Goal: Find specific page/section: Find specific page/section

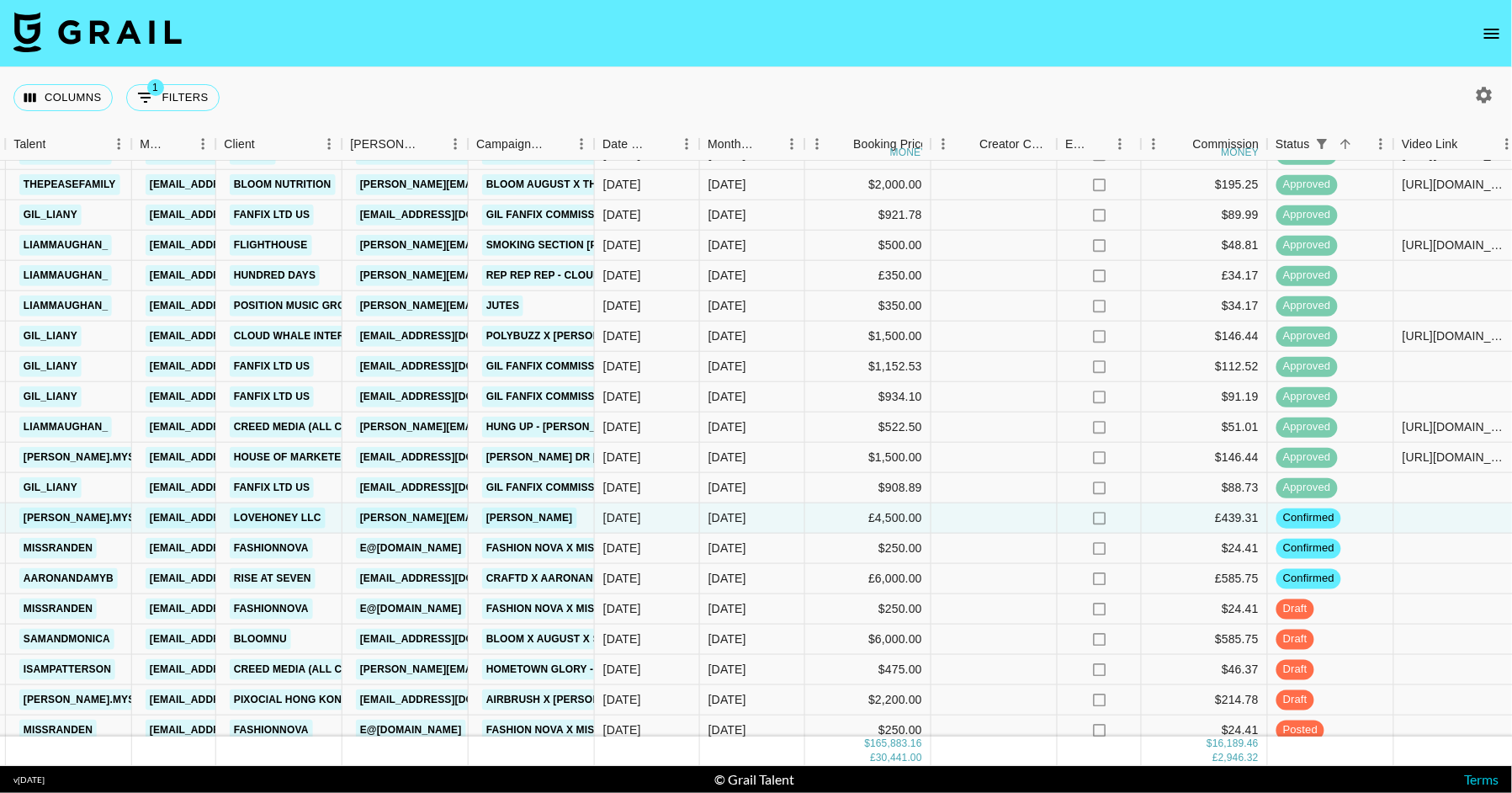
scroll to position [3058, 554]
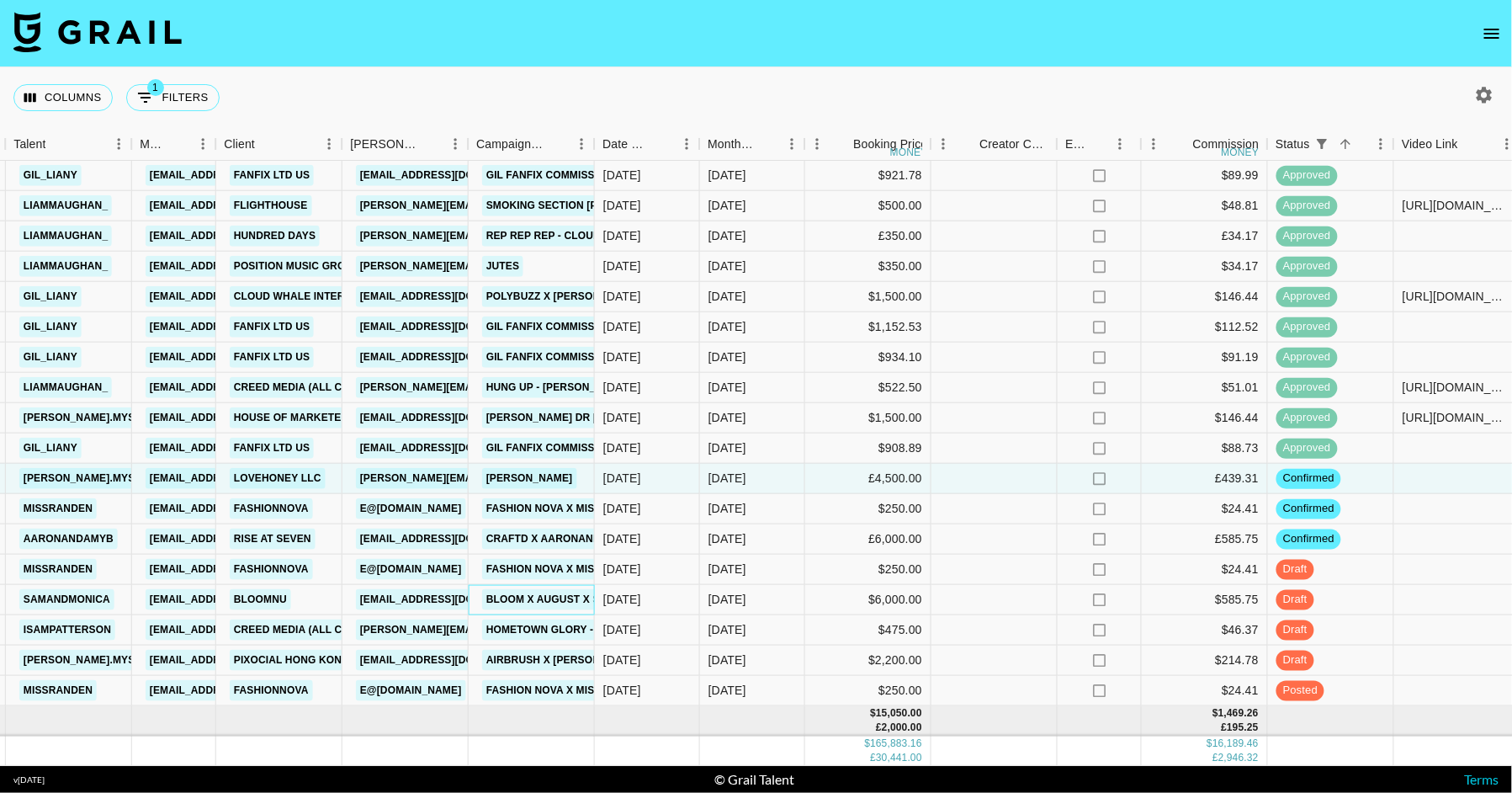
click at [521, 588] on div "Bloom X August X Samandmonica" at bounding box center [583, 600] width 212 height 31
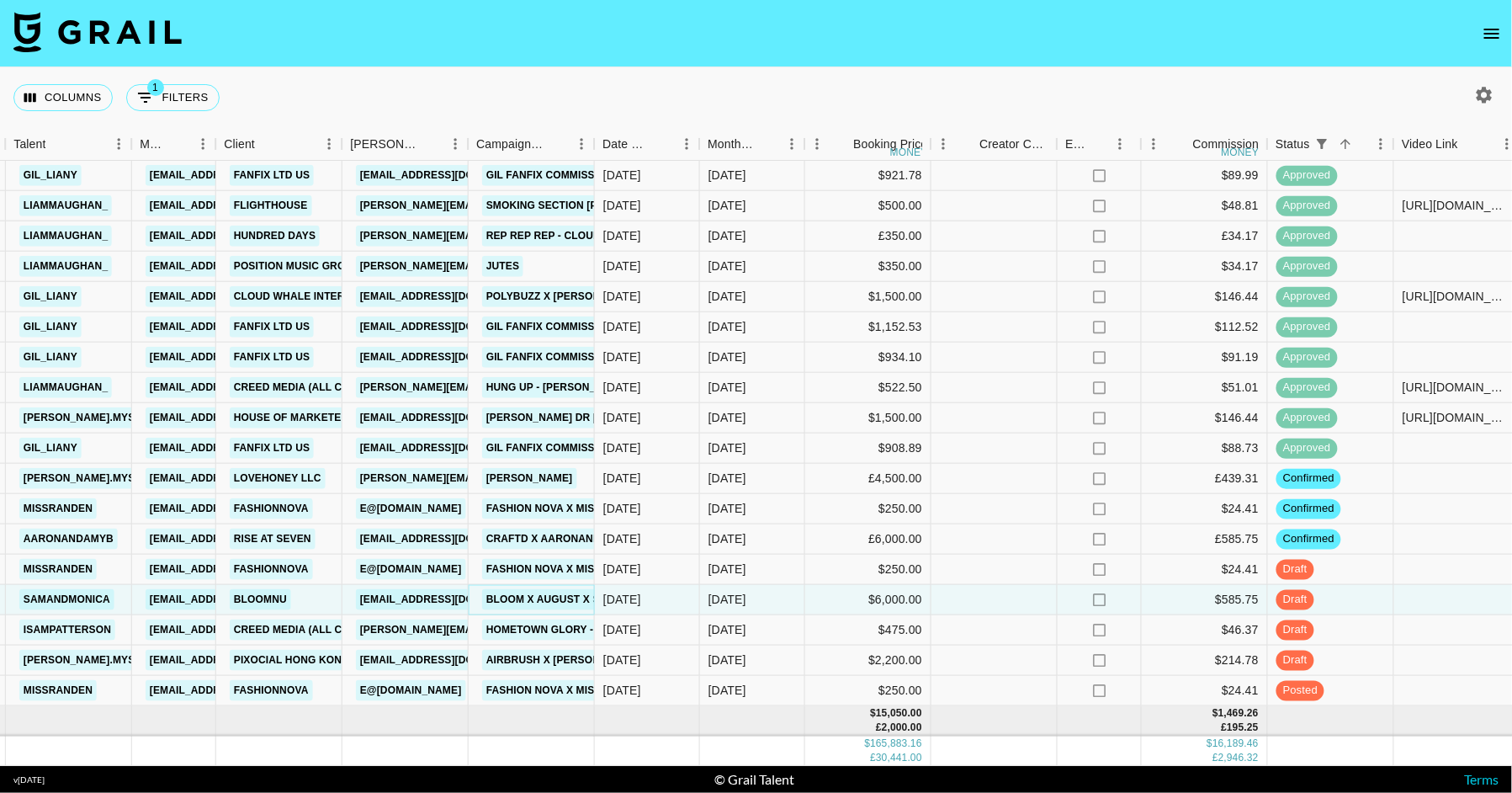
click at [521, 591] on link "Bloom X August X Samandmonica" at bounding box center [583, 600] width 202 height 21
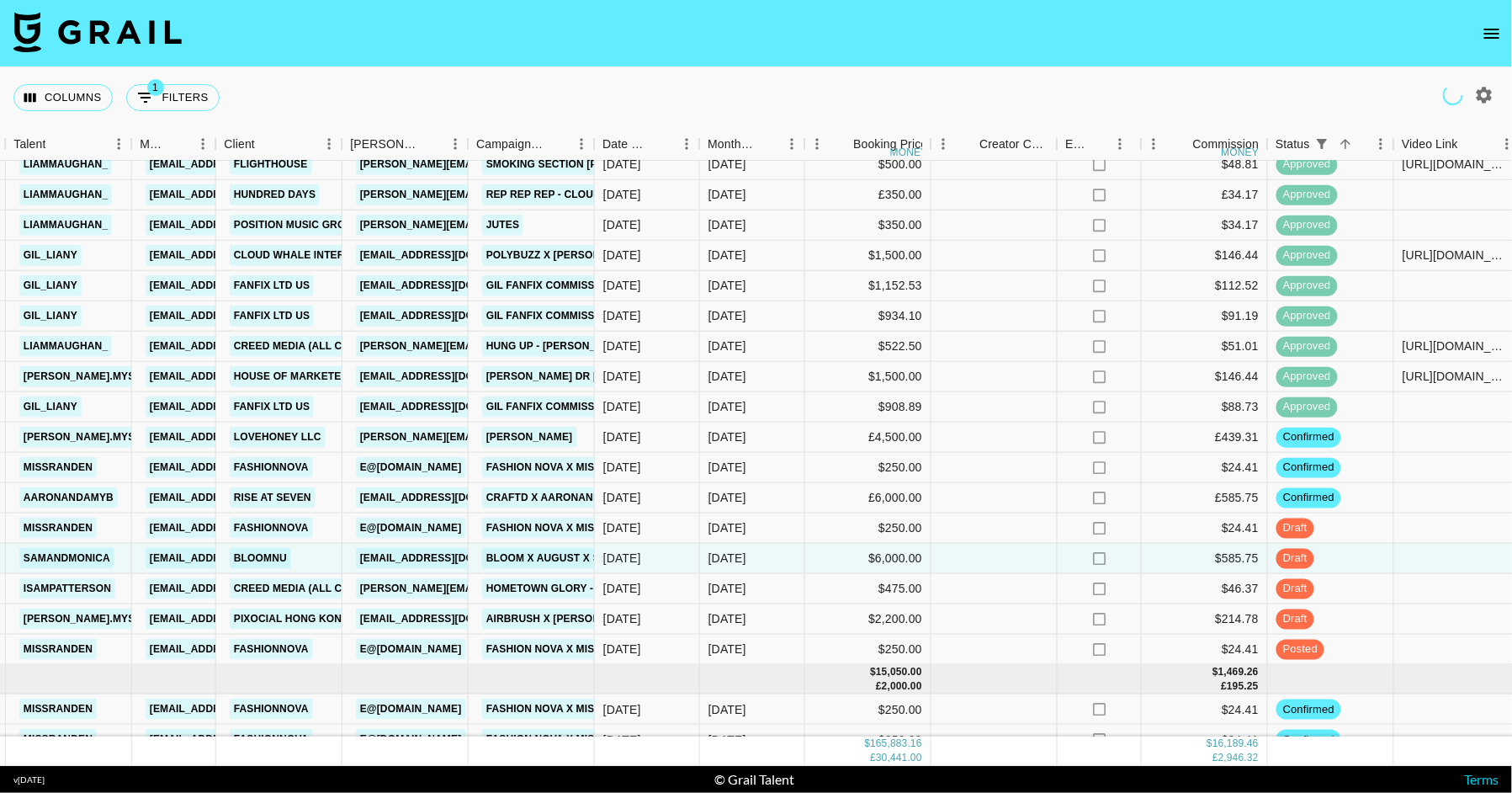
scroll to position [3108, 554]
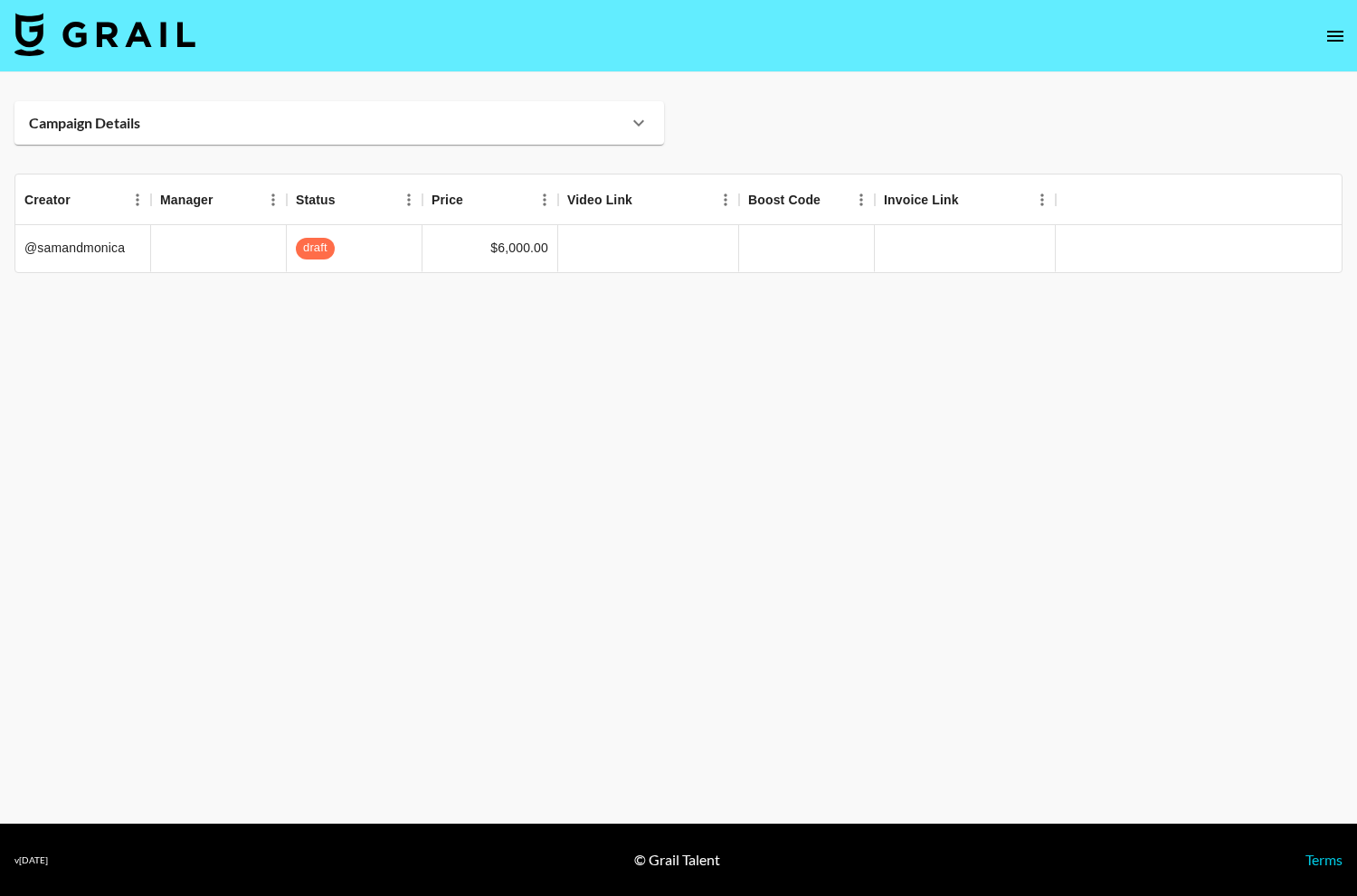
click at [633, 116] on icon at bounding box center [639, 123] width 22 height 22
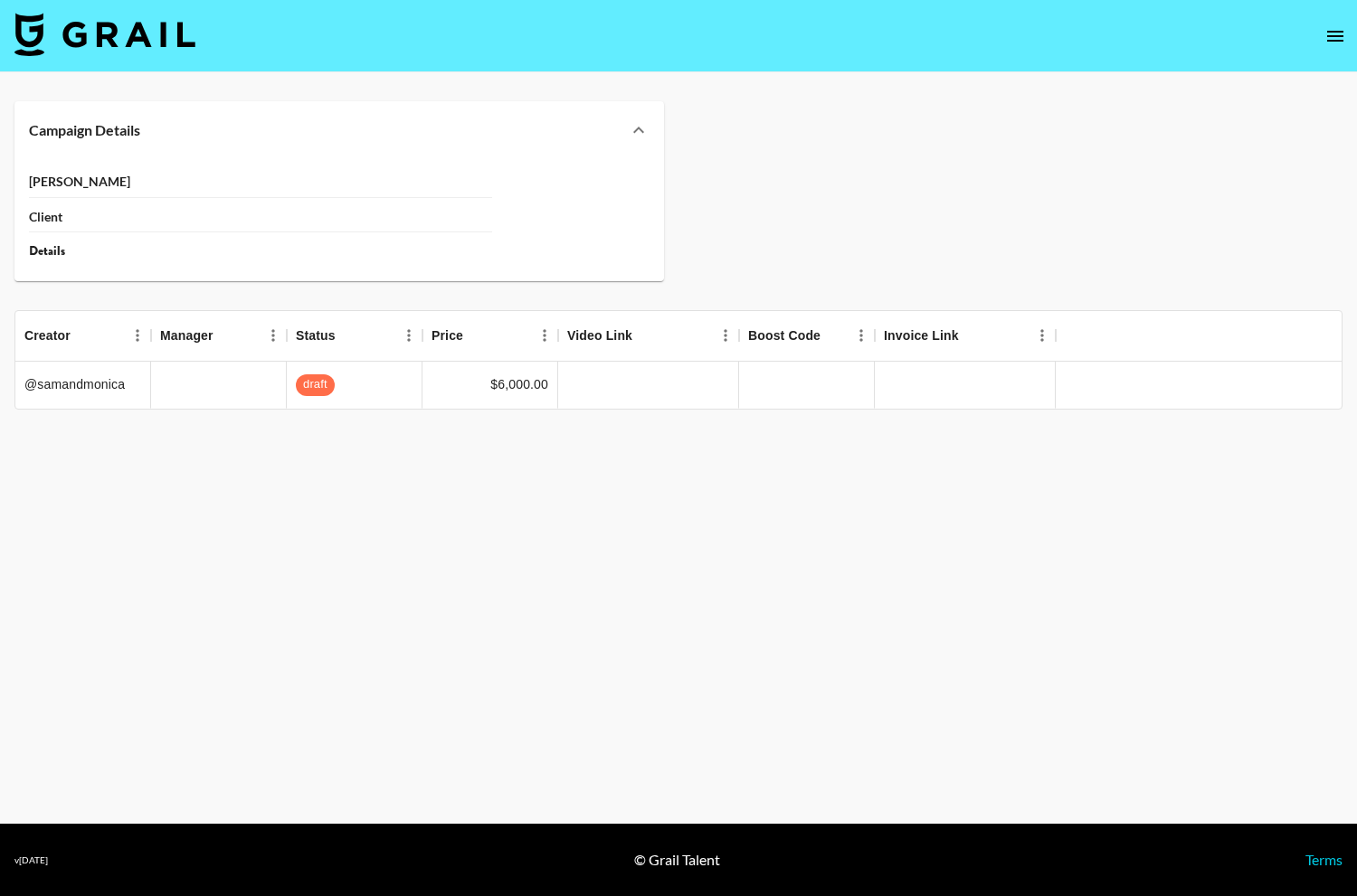
click at [633, 116] on div "Campaign Details" at bounding box center [339, 130] width 649 height 58
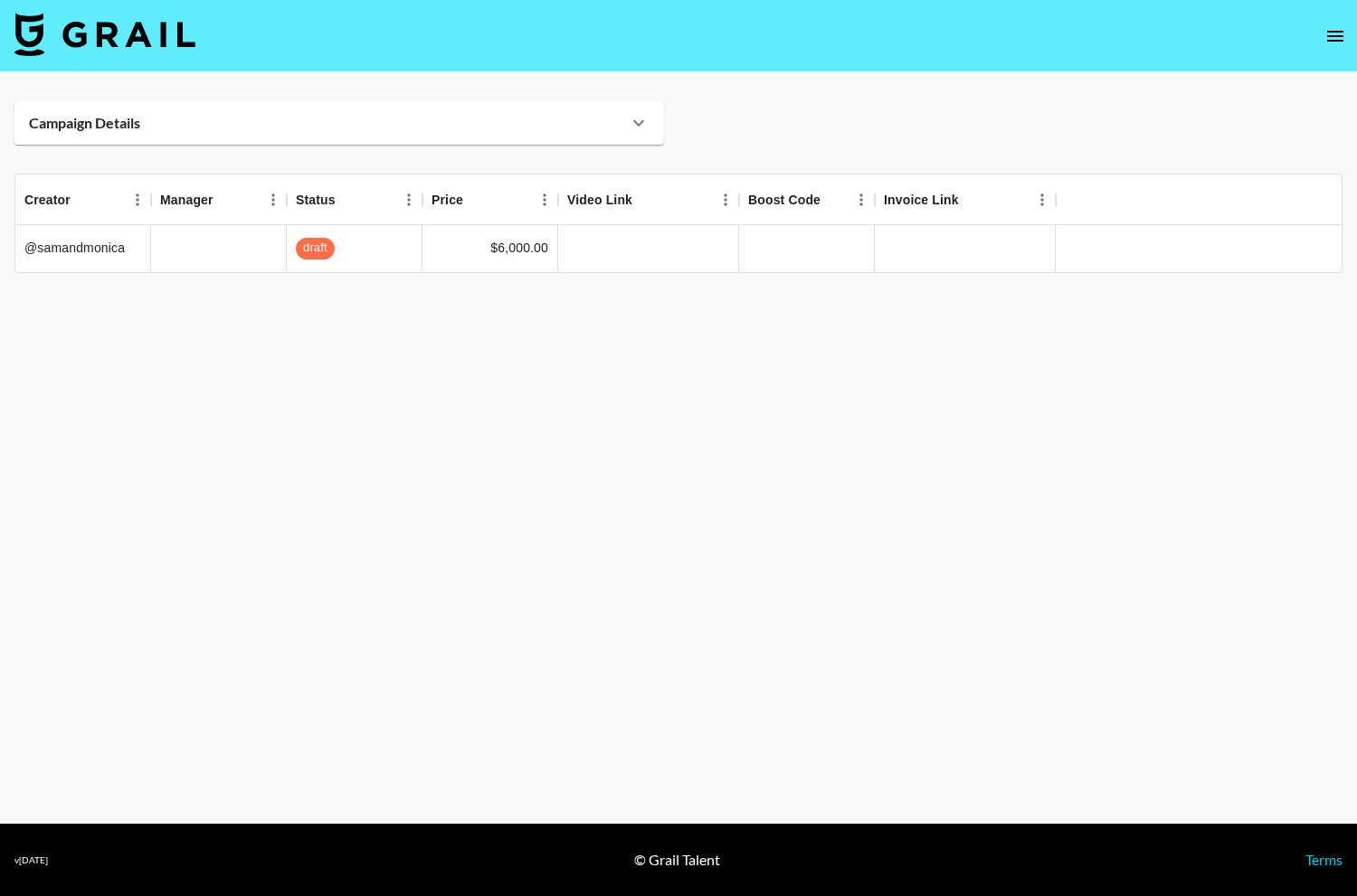
click at [633, 116] on icon at bounding box center [639, 123] width 22 height 22
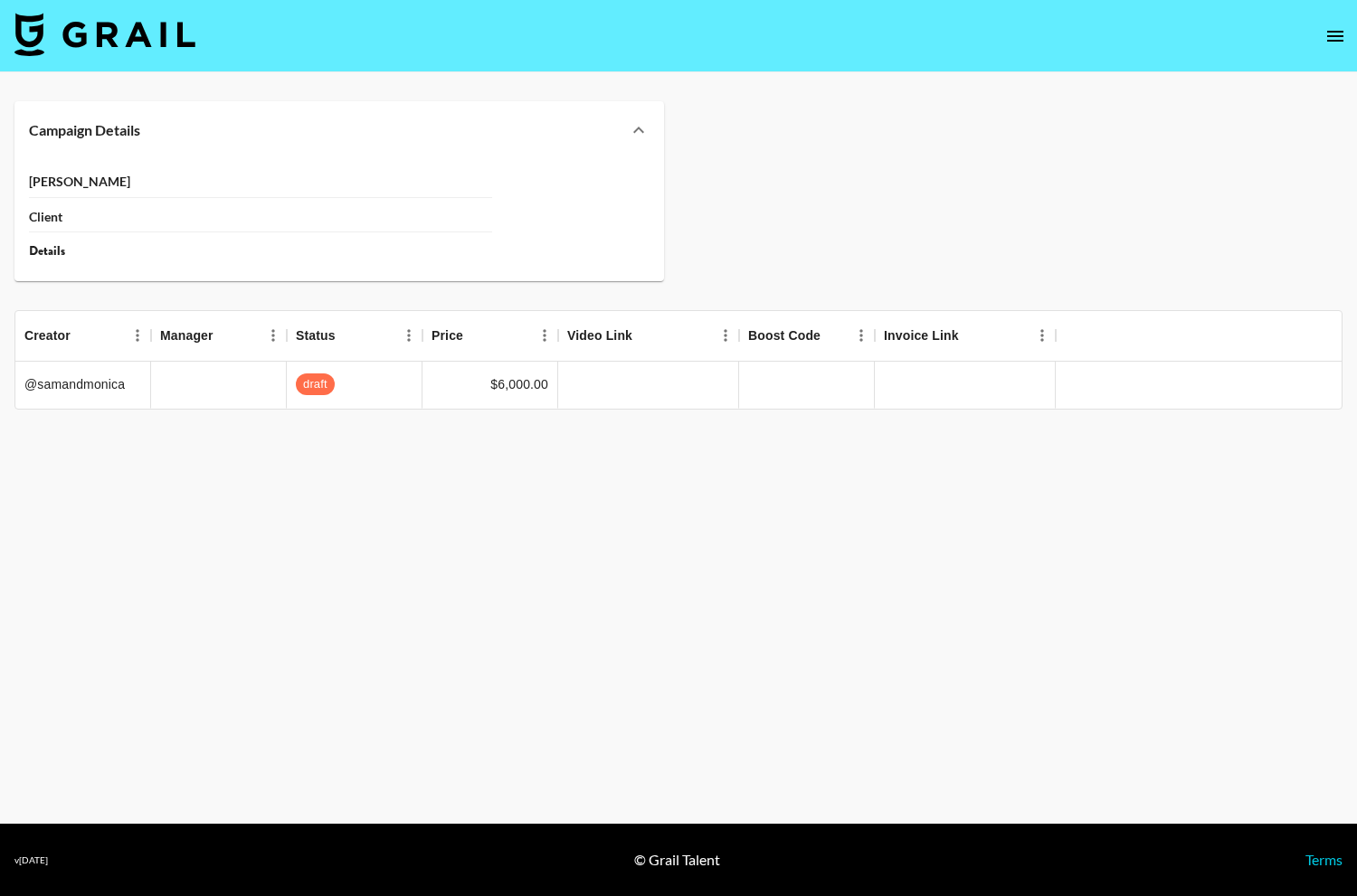
click at [49, 254] on div "Details" at bounding box center [260, 251] width 463 height 17
click at [180, 254] on div "Details" at bounding box center [260, 251] width 463 height 17
click at [644, 141] on icon at bounding box center [639, 130] width 22 height 22
click at [642, 139] on icon at bounding box center [639, 130] width 22 height 22
click at [634, 128] on icon at bounding box center [639, 130] width 22 height 22
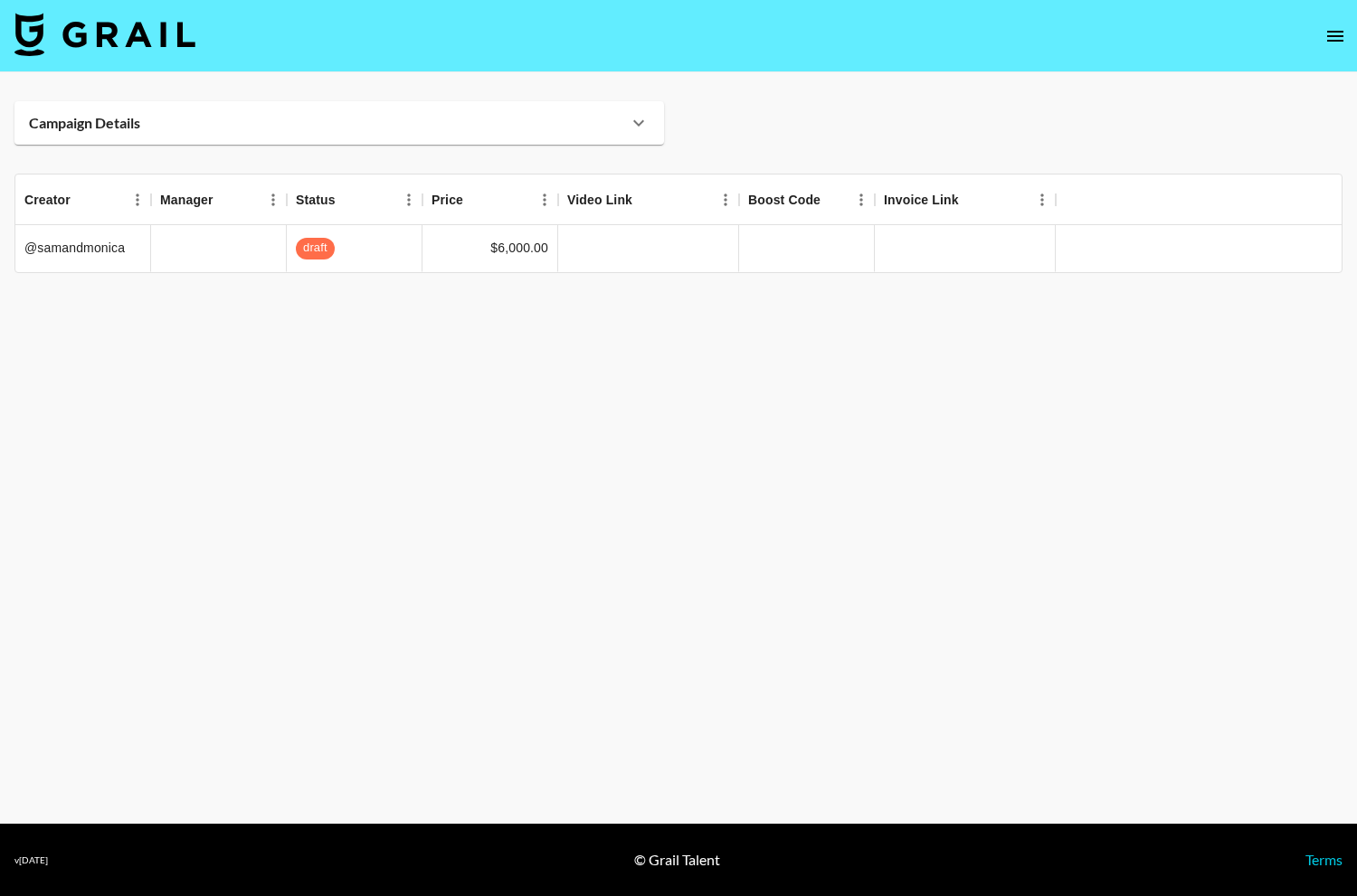
click at [632, 140] on div "Campaign Details" at bounding box center [339, 123] width 649 height 43
